Goal: Navigation & Orientation: Find specific page/section

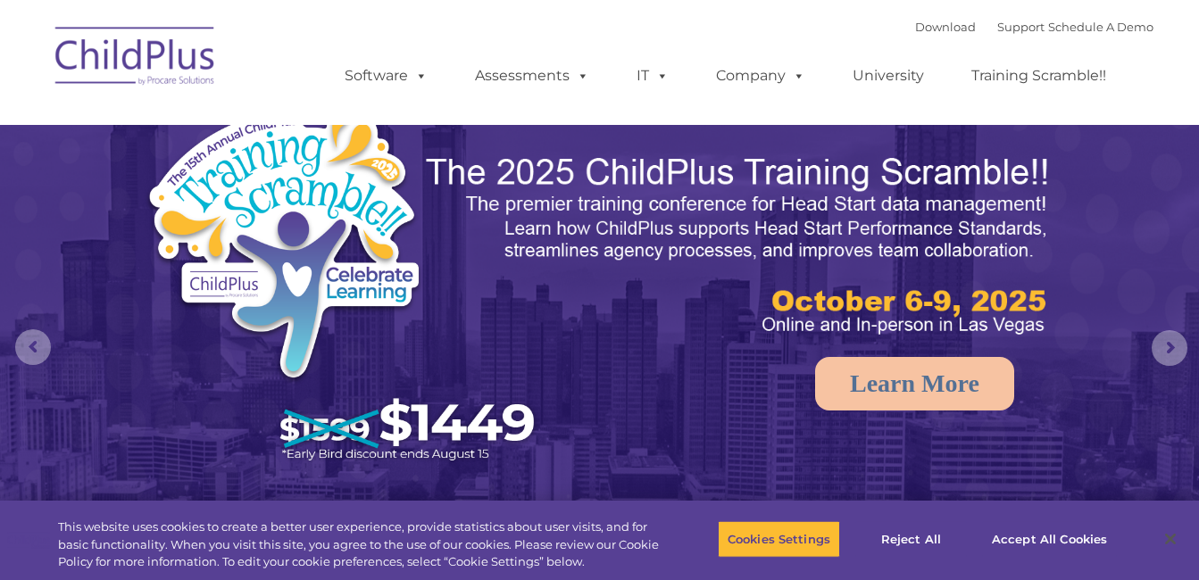
select select "MEDIUM"
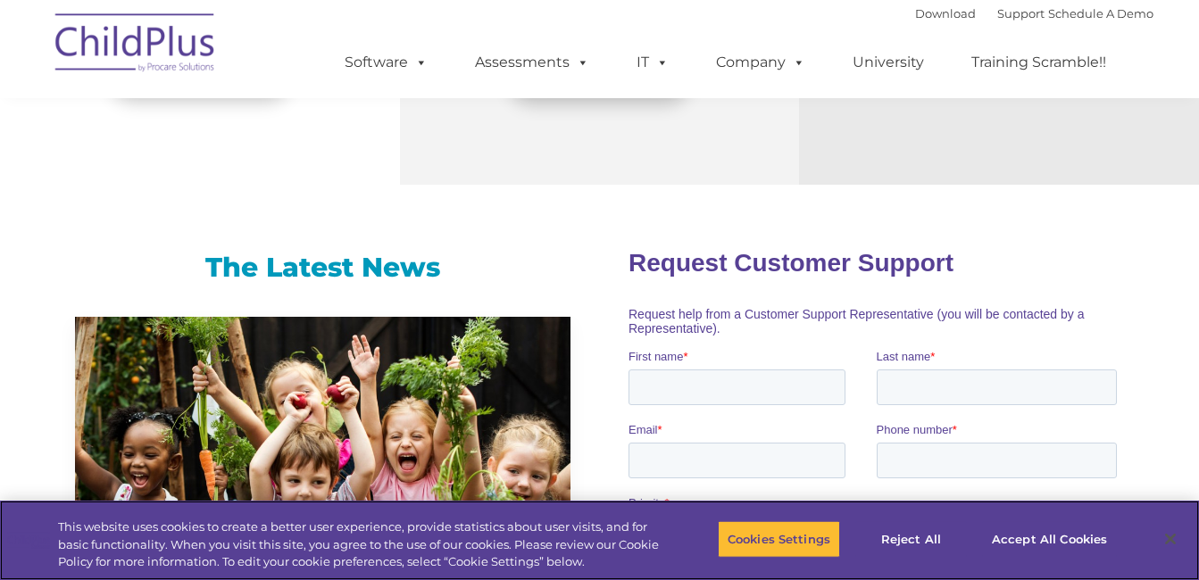
scroll to position [1058, 0]
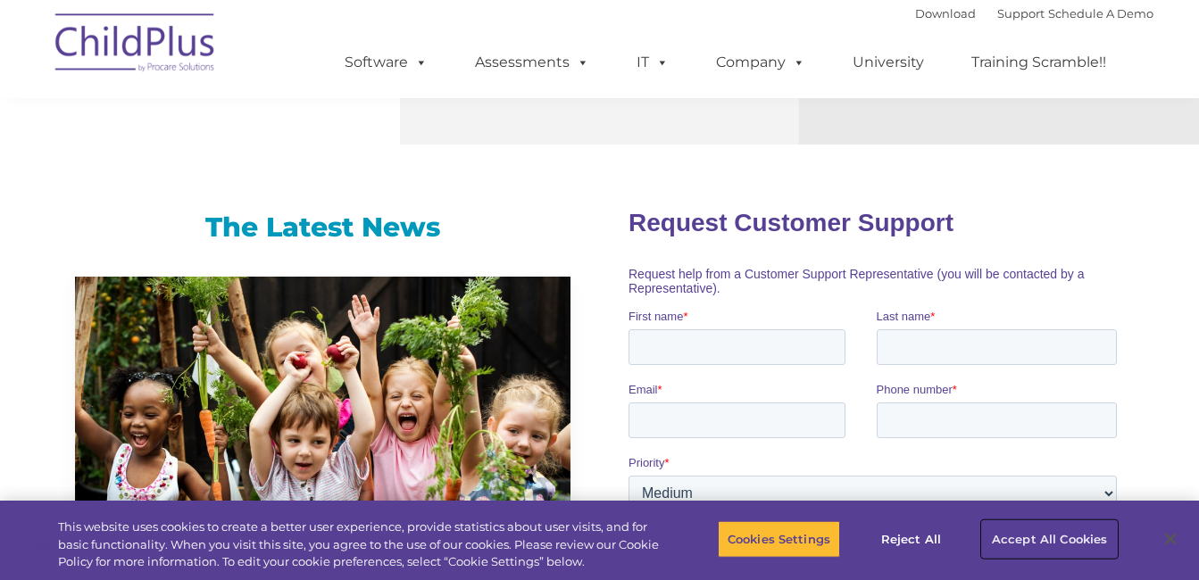
click at [1020, 532] on button "Accept All Cookies" at bounding box center [1049, 538] width 135 height 37
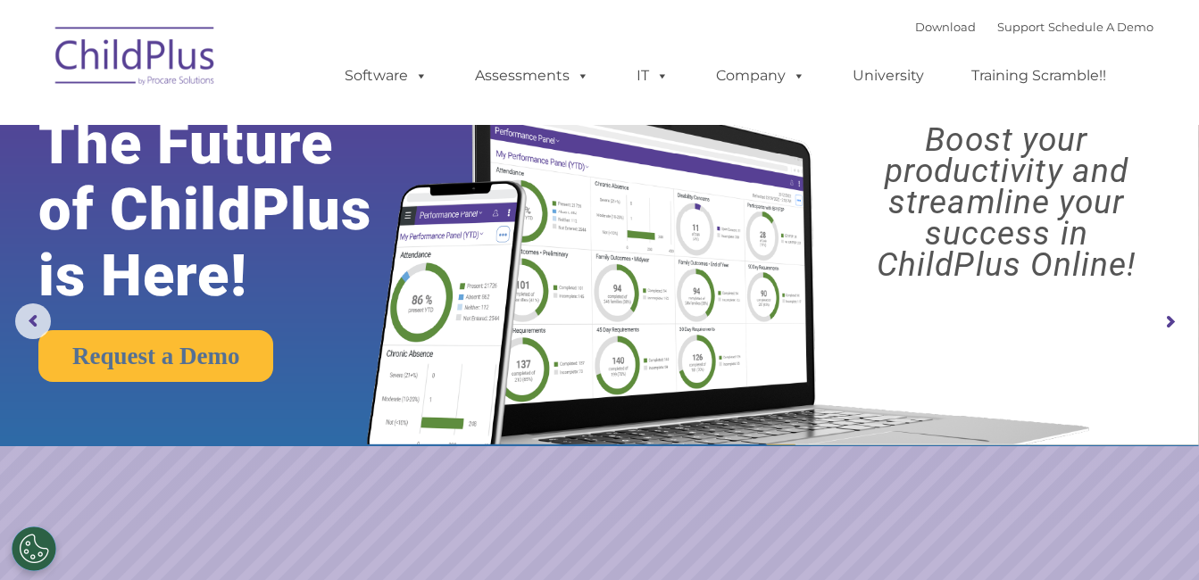
scroll to position [0, 0]
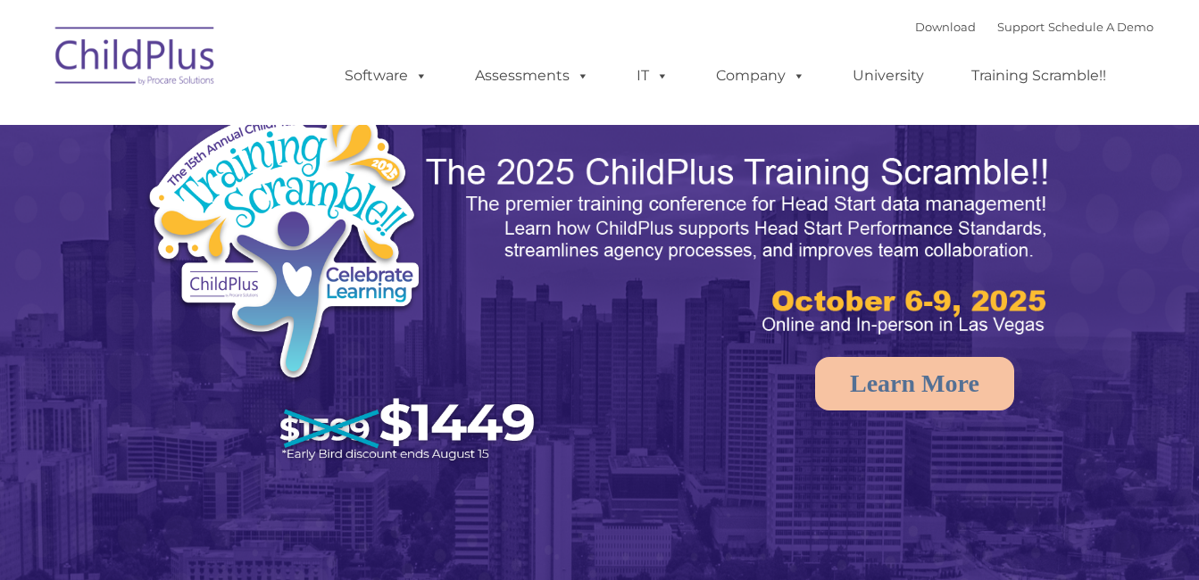
select select "MEDIUM"
